Goal: Check status

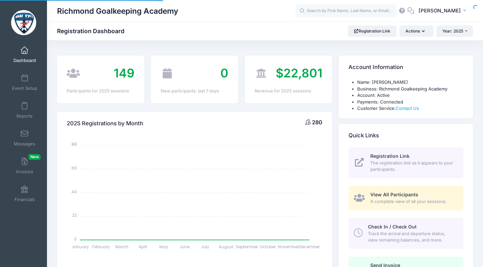
select select
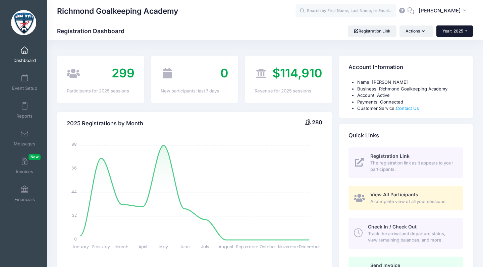
click at [460, 28] on button "Year: 2025" at bounding box center [455, 31] width 37 height 11
click at [452, 53] on link "Year: 2024" at bounding box center [459, 52] width 44 height 9
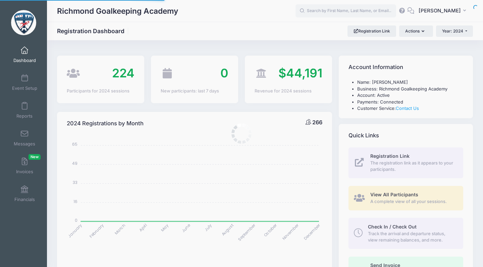
select select
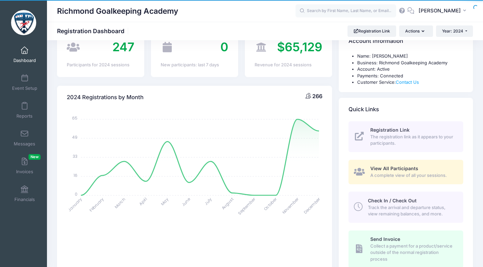
scroll to position [14, 0]
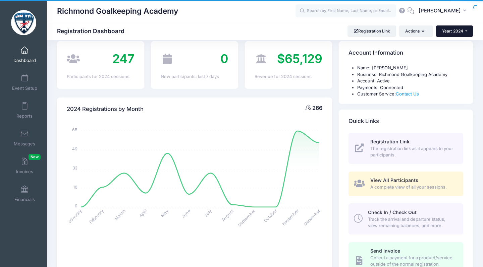
click at [467, 27] on button "Year: 2024" at bounding box center [454, 31] width 37 height 11
click at [450, 46] on link "Year: 2025" at bounding box center [458, 44] width 44 height 9
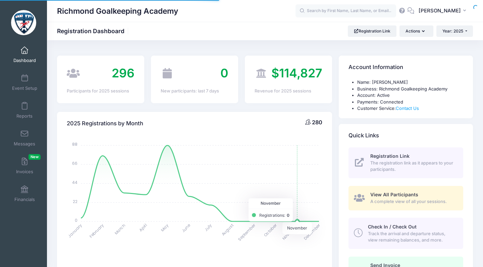
select select
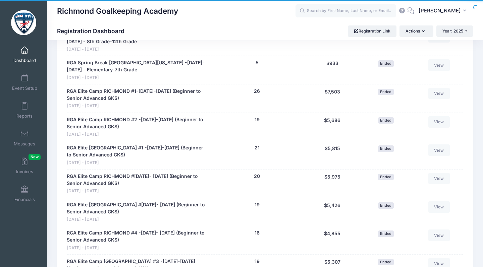
scroll to position [681, 0]
